Goal: Find specific page/section: Find specific page/section

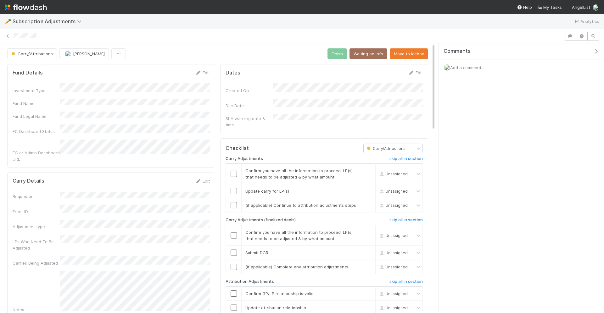
click at [29, 6] on img at bounding box center [26, 7] width 42 height 11
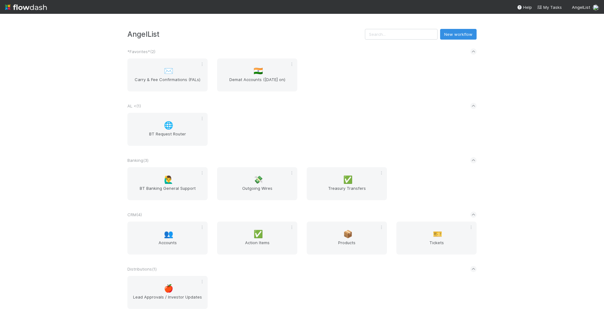
click at [24, 5] on img at bounding box center [26, 7] width 42 height 11
click at [404, 37] on input "text" at bounding box center [401, 34] width 73 height 11
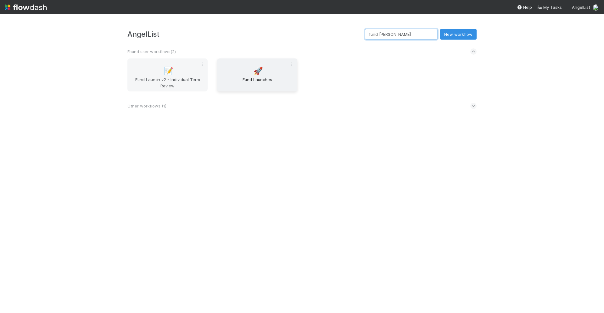
type input "fund lau"
click at [252, 69] on div "🚀 Fund Launches" at bounding box center [257, 75] width 80 height 33
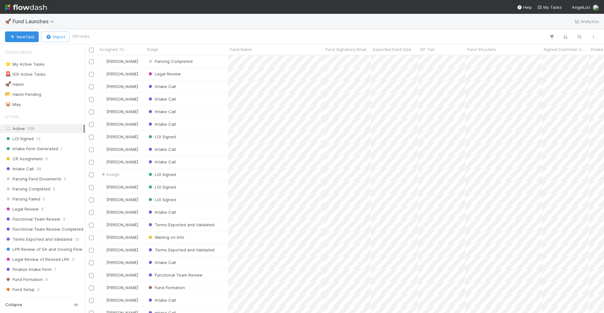
scroll to position [258, 519]
click at [578, 38] on icon "button" at bounding box center [580, 37] width 6 height 6
click at [122, 31] on div at bounding box center [302, 156] width 604 height 313
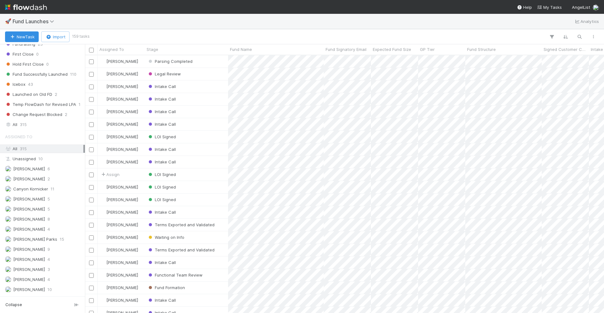
scroll to position [305, 0]
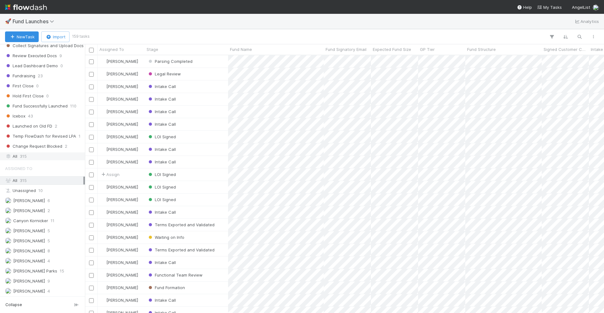
click at [31, 153] on div "All 315" at bounding box center [44, 157] width 78 height 8
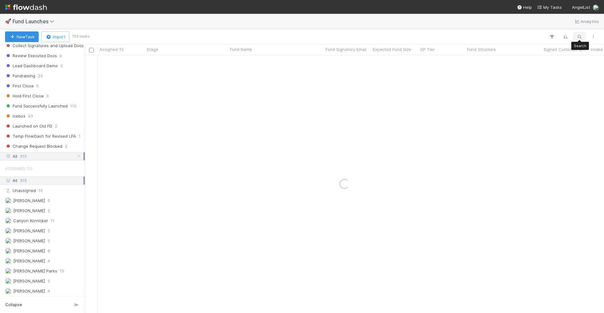
click at [582, 36] on icon "button" at bounding box center [580, 37] width 6 height 6
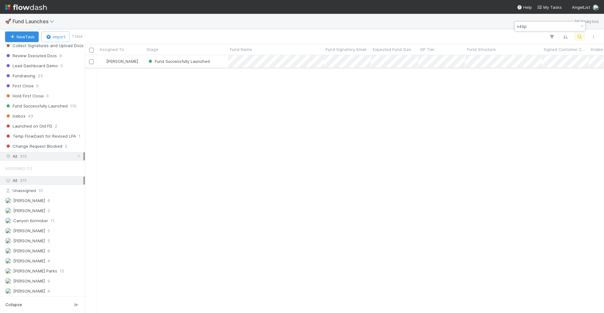
type input "n49p"
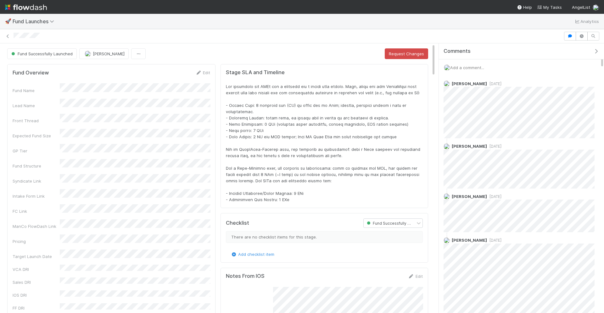
click at [462, 67] on span "Add a comment..." at bounding box center [467, 67] width 34 height 5
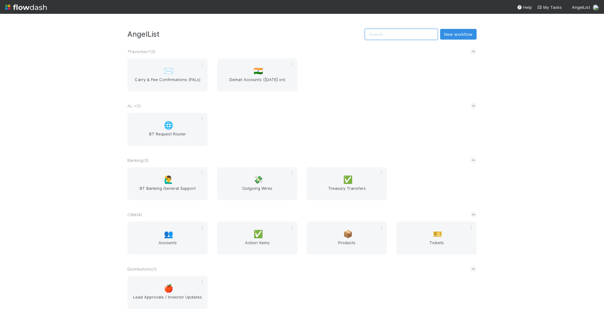
click at [392, 33] on input "text" at bounding box center [401, 34] width 73 height 11
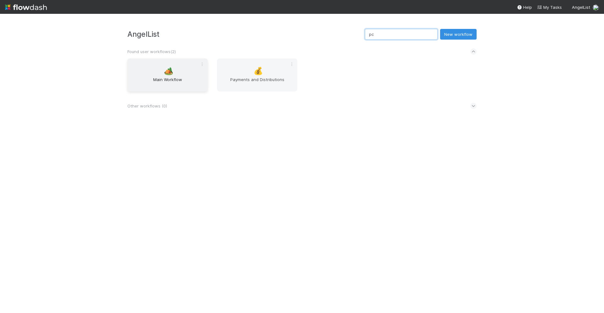
type input "pc"
click at [163, 73] on div "🏕️ Main Workflow" at bounding box center [167, 75] width 80 height 33
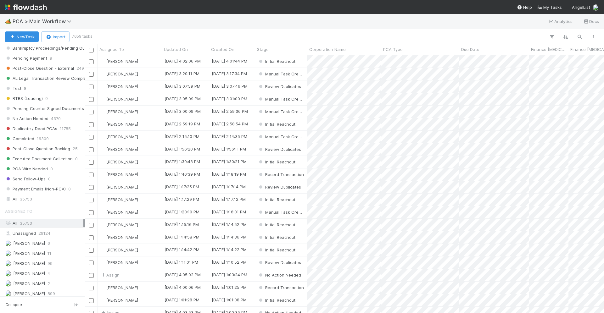
scroll to position [594, 0]
click at [29, 196] on span "35753" at bounding box center [26, 200] width 12 height 8
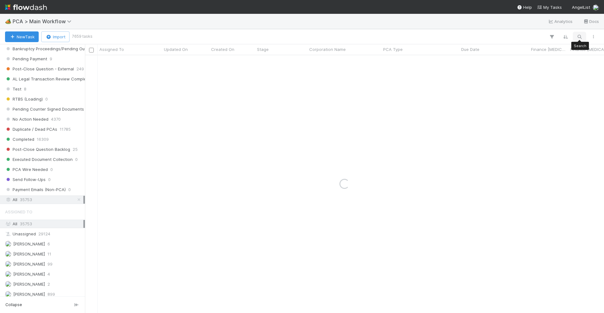
click at [583, 40] on button "button" at bounding box center [579, 37] width 11 height 8
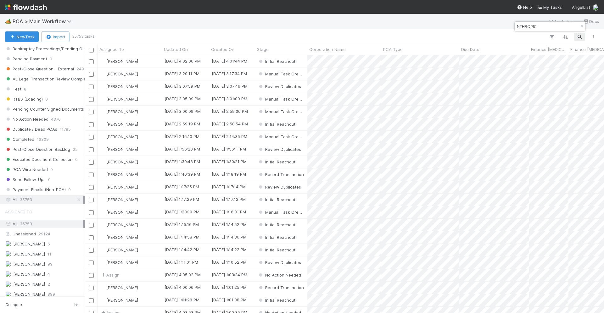
scroll to position [258, 519]
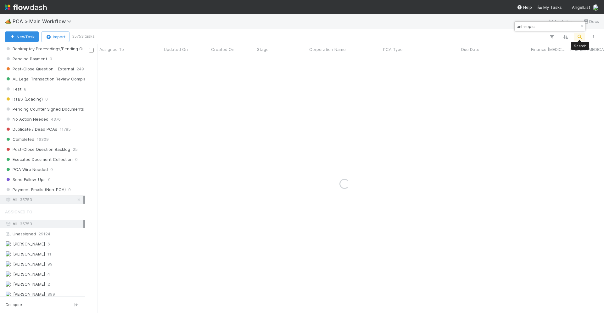
type input "anthropic"
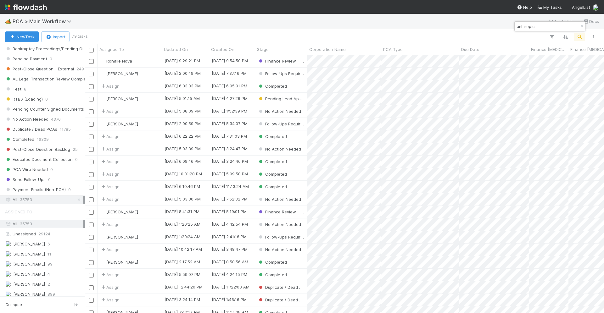
scroll to position [0, 0]
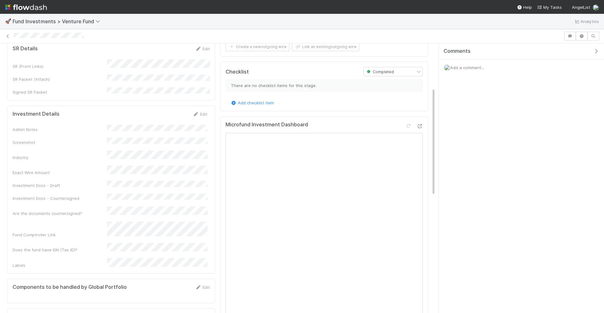
scroll to position [146, 0]
